Goal: Information Seeking & Learning: Check status

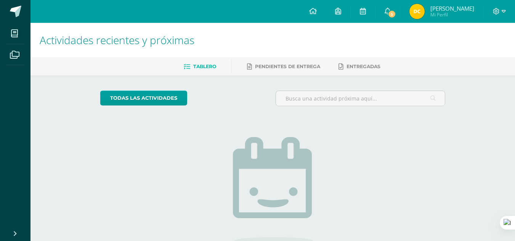
click at [444, 11] on span "[PERSON_NAME]" at bounding box center [452, 9] width 44 height 8
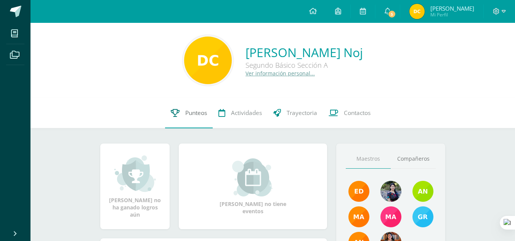
click at [190, 112] on span "Punteos" at bounding box center [196, 113] width 22 height 8
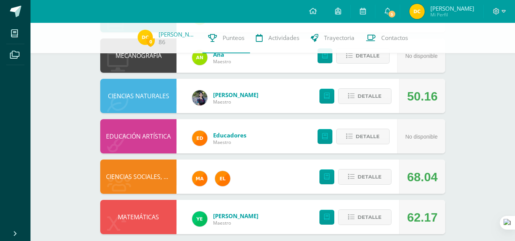
scroll to position [413, 0]
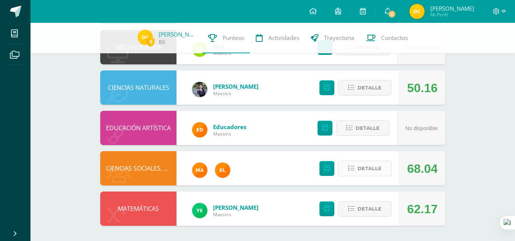
click at [366, 166] on span "Detalle" at bounding box center [369, 168] width 24 height 14
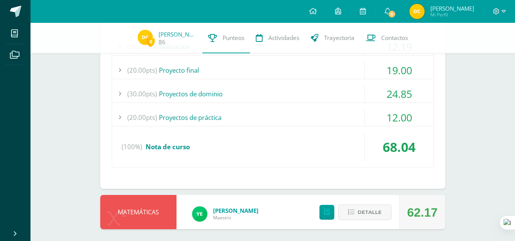
scroll to position [605, 0]
